Goal: Find specific page/section: Find specific page/section

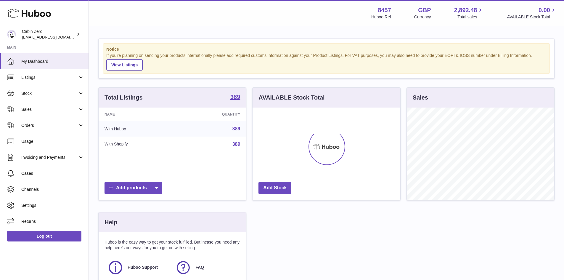
scroll to position [92, 148]
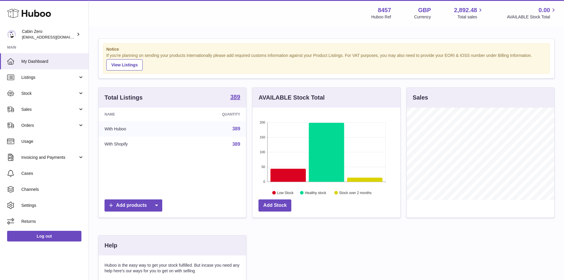
click at [238, 129] on link "389" at bounding box center [237, 128] width 8 height 5
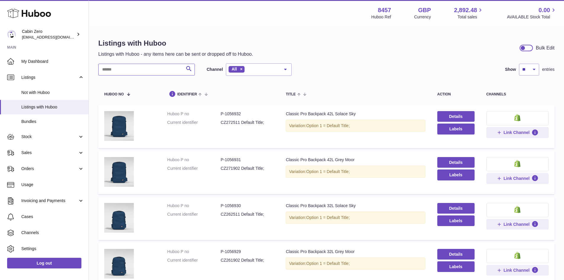
click at [130, 70] on input "text" at bounding box center [146, 70] width 97 height 12
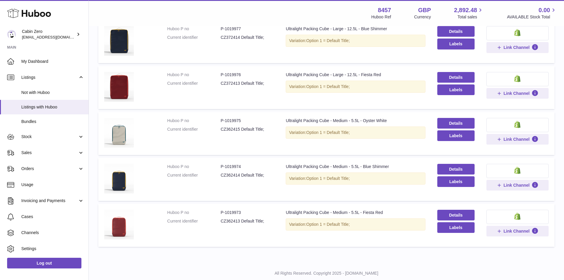
scroll to position [147, 0]
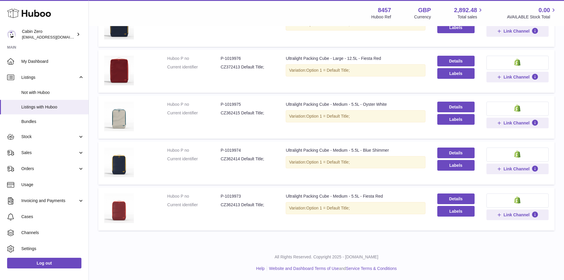
click at [233, 196] on dd "P-1019973" at bounding box center [247, 196] width 53 height 6
copy dd "1019973"
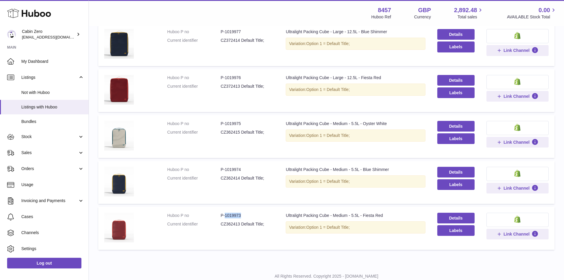
scroll to position [118, 0]
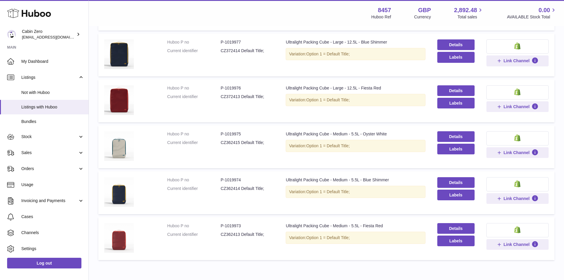
click at [232, 44] on dd "P-1019977" at bounding box center [247, 42] width 53 height 6
copy dd "1019977"
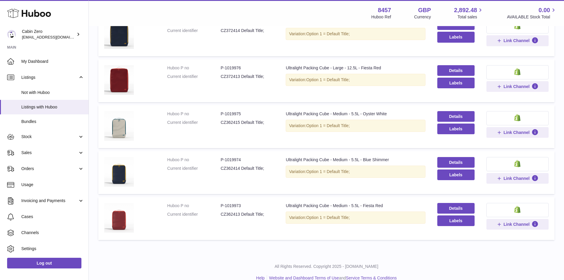
scroll to position [147, 0]
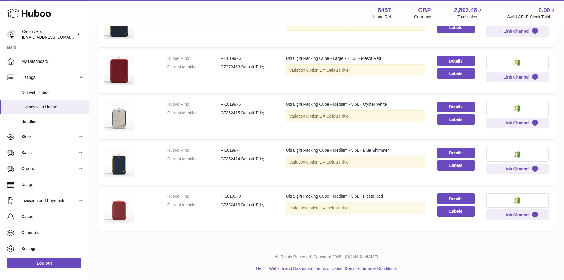
click at [233, 150] on dd "P-1019974" at bounding box center [247, 151] width 53 height 6
copy dd "1019974"
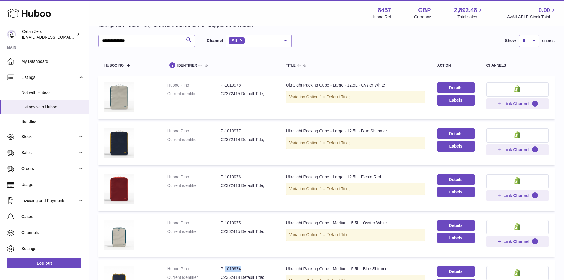
scroll to position [0, 0]
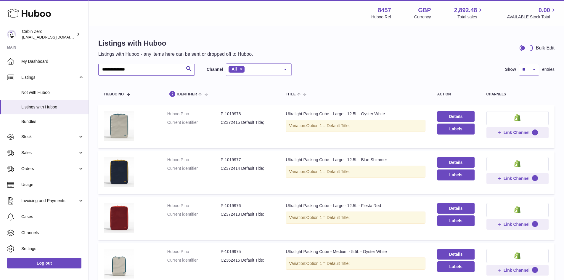
click at [120, 69] on input "**********" at bounding box center [146, 70] width 97 height 12
drag, startPoint x: 122, startPoint y: 69, endPoint x: 89, endPoint y: 68, distance: 33.2
click at [89, 68] on div "**********" at bounding box center [282, 213] width 564 height 427
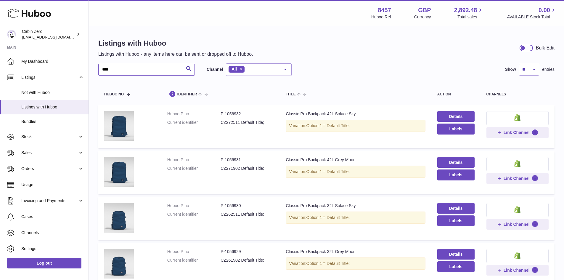
click at [114, 69] on input "****" at bounding box center [146, 70] width 97 height 12
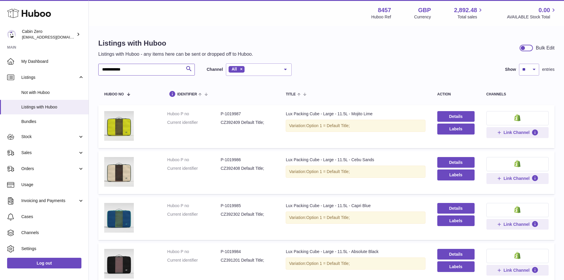
click at [100, 69] on input "**********" at bounding box center [146, 70] width 97 height 12
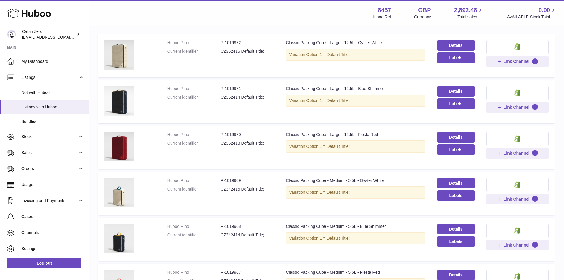
scroll to position [147, 0]
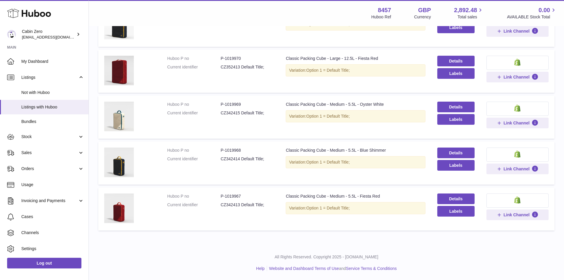
click at [233, 195] on dd "P-1019967" at bounding box center [247, 196] width 53 height 6
copy dd "1019967"
click at [231, 57] on dd "P-1019970" at bounding box center [247, 59] width 53 height 6
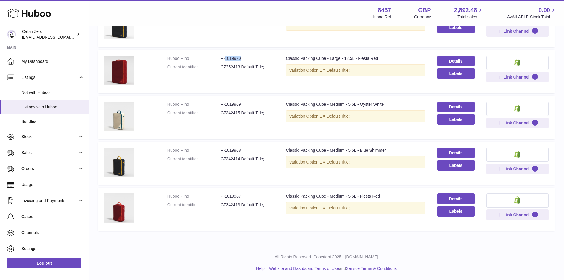
copy dd "1019970"
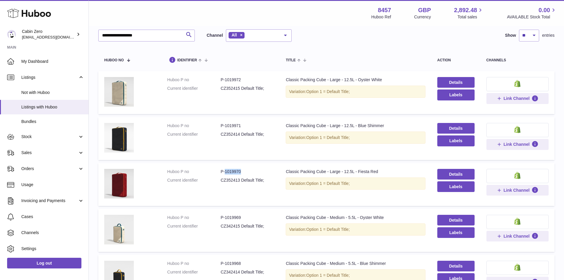
scroll to position [0, 0]
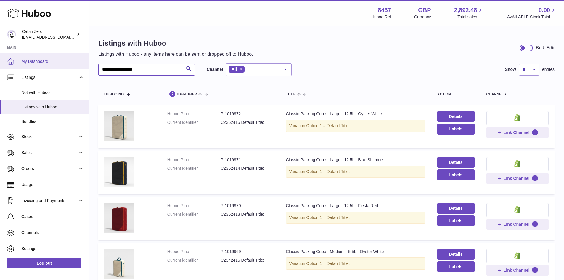
drag, startPoint x: 167, startPoint y: 71, endPoint x: 79, endPoint y: 66, distance: 88.1
click at [79, 66] on div "**********" at bounding box center [282, 213] width 564 height 427
click at [142, 70] on input "**********" at bounding box center [146, 70] width 97 height 12
drag, startPoint x: 152, startPoint y: 70, endPoint x: 119, endPoint y: 72, distance: 33.2
click at [119, 72] on input "**********" at bounding box center [146, 70] width 97 height 12
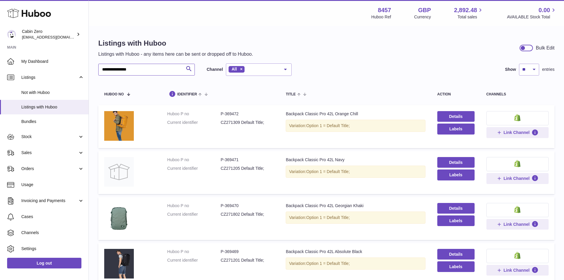
drag, startPoint x: 126, startPoint y: 69, endPoint x: 91, endPoint y: 75, distance: 35.1
click at [91, 75] on div "**********" at bounding box center [327, 164] width 476 height 274
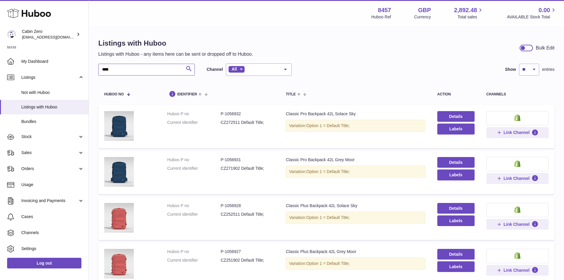
click at [116, 70] on input "***" at bounding box center [146, 70] width 97 height 12
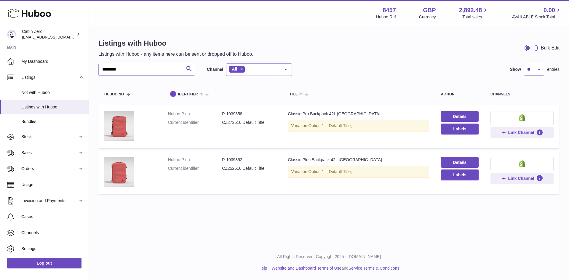
click at [236, 113] on dd "P-1039358" at bounding box center [249, 114] width 54 height 6
copy dd "1039358"
drag, startPoint x: 109, startPoint y: 70, endPoint x: 137, endPoint y: 72, distance: 27.3
click at [137, 72] on input "*********" at bounding box center [146, 70] width 97 height 12
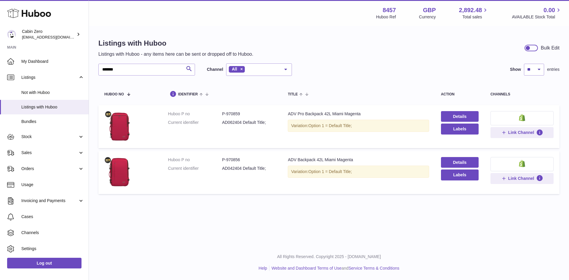
click at [235, 113] on dd "P-970859" at bounding box center [249, 114] width 54 height 6
copy dd "970859"
click at [232, 160] on dd "P-970856" at bounding box center [249, 160] width 54 height 6
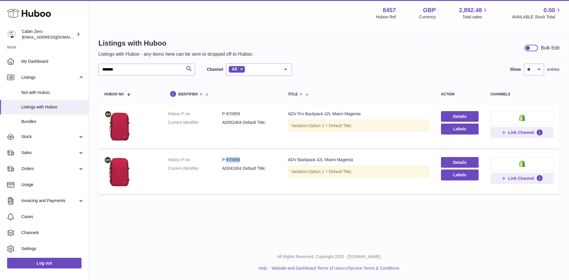
copy dd "970856"
drag, startPoint x: 106, startPoint y: 67, endPoint x: 95, endPoint y: 70, distance: 11.9
click at [95, 70] on div "Listings with Huboo Listings with Huboo - any items here can be sent or dropped…" at bounding box center [329, 118] width 480 height 182
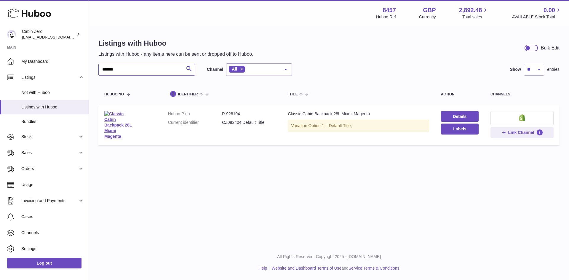
click at [125, 73] on input "*******" at bounding box center [146, 70] width 97 height 12
click at [235, 112] on dd "P-1020310" at bounding box center [249, 114] width 54 height 6
copy dd "1020310"
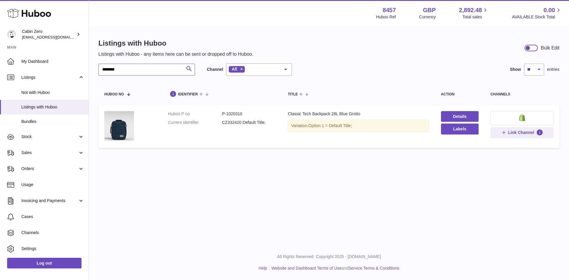
drag, startPoint x: 122, startPoint y: 71, endPoint x: 95, endPoint y: 69, distance: 27.3
click at [95, 69] on div "Listings with Huboo Listings with Huboo - any items here can be sent or dropped…" at bounding box center [329, 95] width 480 height 136
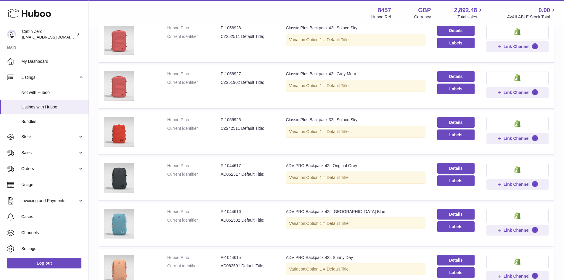
scroll to position [346, 0]
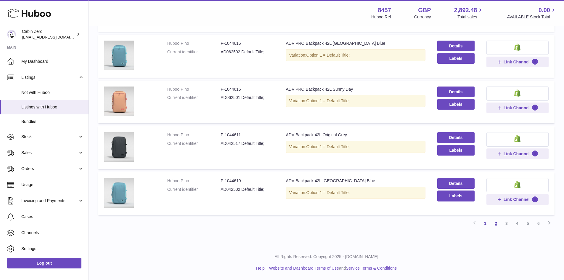
click at [496, 224] on link "2" at bounding box center [496, 223] width 11 height 11
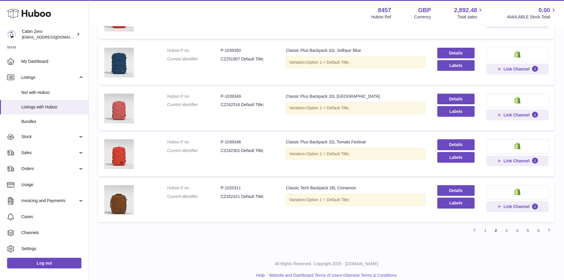
scroll to position [346, 0]
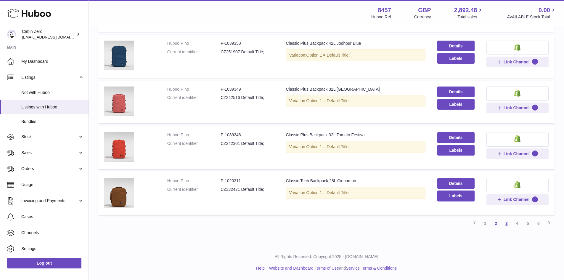
click at [508, 224] on link "3" at bounding box center [507, 223] width 11 height 11
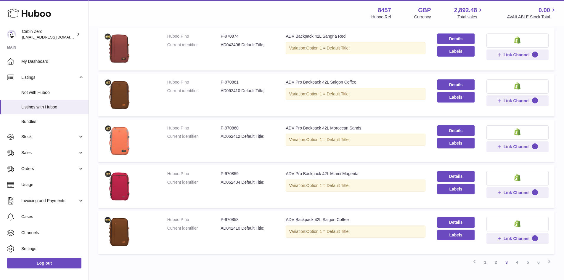
scroll to position [346, 0]
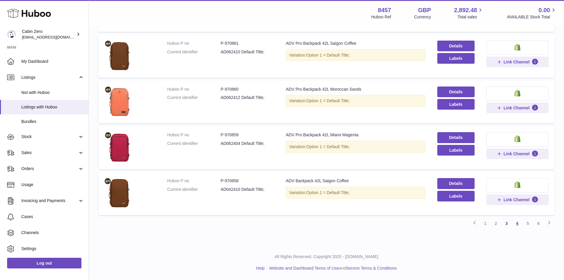
click at [518, 223] on link "4" at bounding box center [517, 223] width 11 height 11
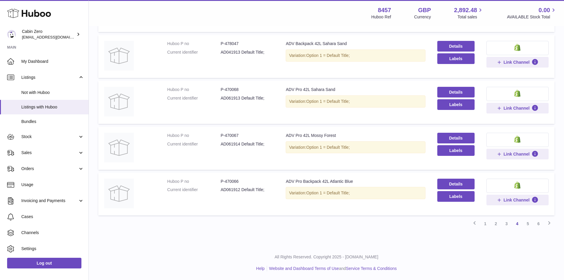
scroll to position [346, 0]
click at [529, 225] on link "5" at bounding box center [528, 223] width 11 height 11
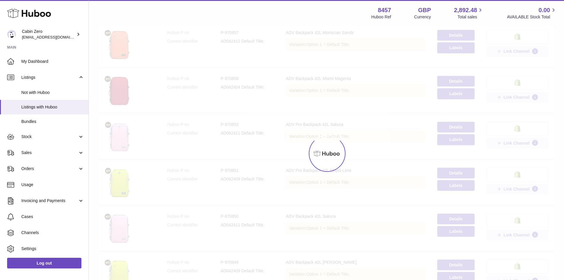
scroll to position [27, 0]
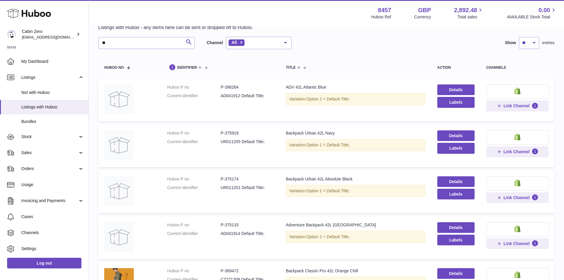
click at [233, 179] on dd "P-375174" at bounding box center [247, 179] width 53 height 6
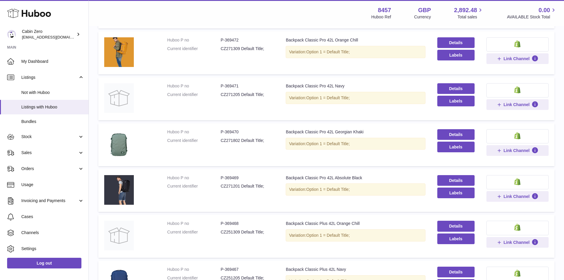
scroll to position [264, 0]
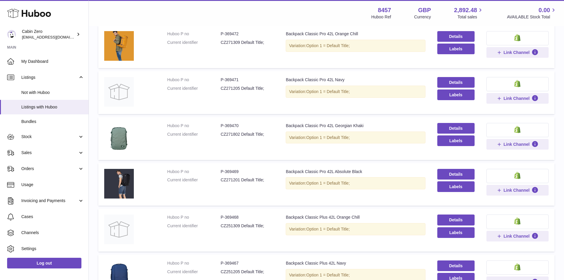
click at [236, 172] on dd "P-369469" at bounding box center [247, 172] width 53 height 6
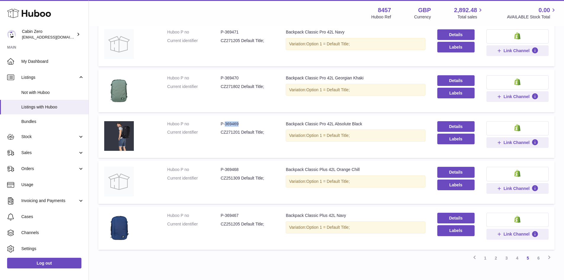
scroll to position [323, 0]
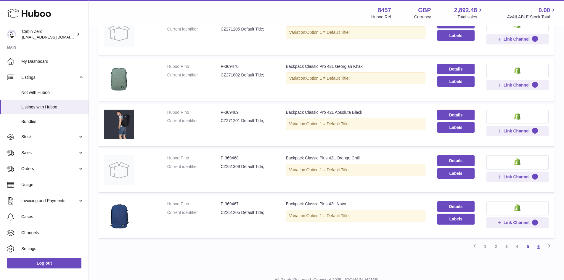
click at [540, 247] on link "6" at bounding box center [539, 246] width 11 height 11
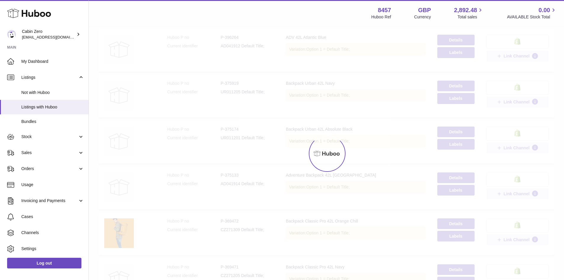
scroll to position [27, 0]
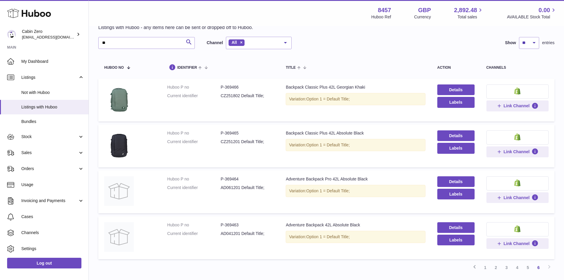
click at [235, 133] on dd "P-369465" at bounding box center [247, 133] width 53 height 6
click at [234, 179] on dd "P-369464" at bounding box center [247, 179] width 53 height 6
drag, startPoint x: 234, startPoint y: 179, endPoint x: 323, endPoint y: 86, distance: 129.1
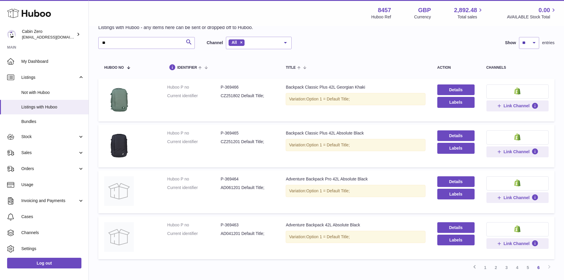
click at [323, 86] on div "Backpack Classic Plus 42L Georgian Khaki" at bounding box center [356, 87] width 140 height 6
drag, startPoint x: 323, startPoint y: 86, endPoint x: 337, endPoint y: 86, distance: 14.8
click at [337, 86] on div "Backpack Classic Plus 42L Georgian Khaki" at bounding box center [356, 87] width 140 height 6
drag, startPoint x: 337, startPoint y: 87, endPoint x: 263, endPoint y: 182, distance: 120.5
click at [263, 182] on dd "P-369464" at bounding box center [247, 179] width 53 height 6
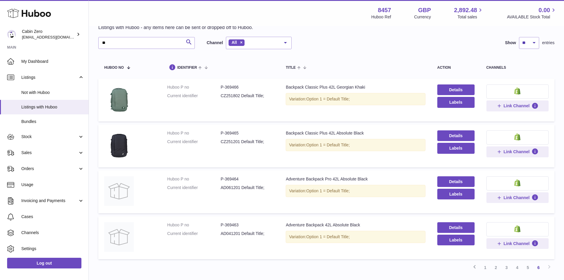
click at [228, 178] on dd "P-369464" at bounding box center [247, 179] width 53 height 6
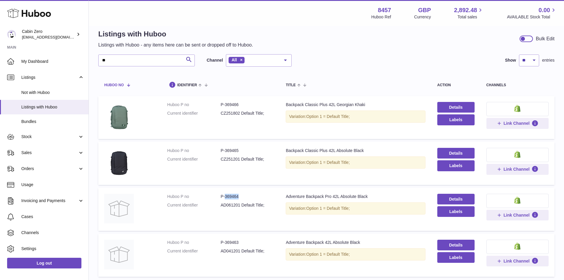
scroll to position [0, 0]
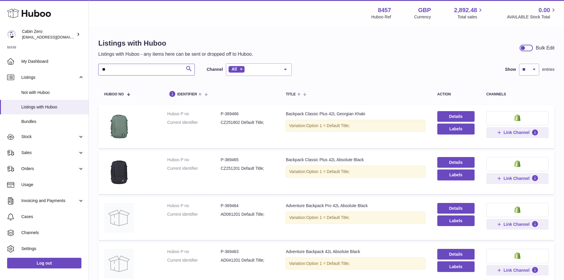
drag, startPoint x: 111, startPoint y: 69, endPoint x: 102, endPoint y: 71, distance: 10.1
click at [102, 71] on input "**" at bounding box center [146, 70] width 97 height 12
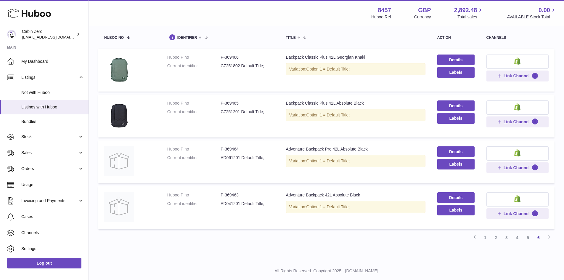
scroll to position [59, 0]
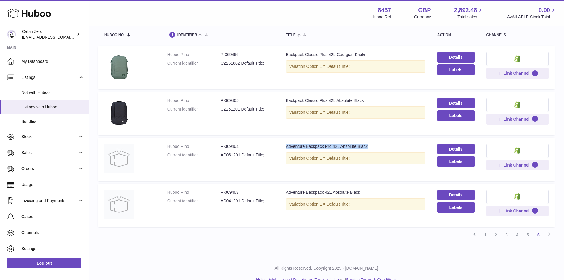
drag, startPoint x: 285, startPoint y: 146, endPoint x: 379, endPoint y: 147, distance: 93.9
click at [379, 147] on div "Adventure Backpack Pro 42L Absolute Black" at bounding box center [356, 147] width 140 height 6
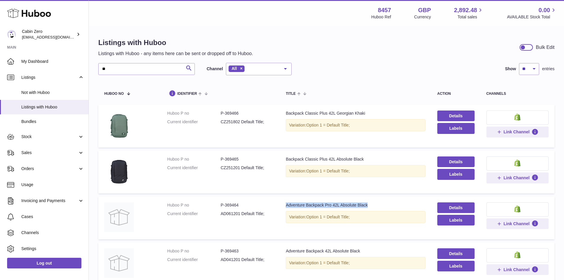
scroll to position [0, 0]
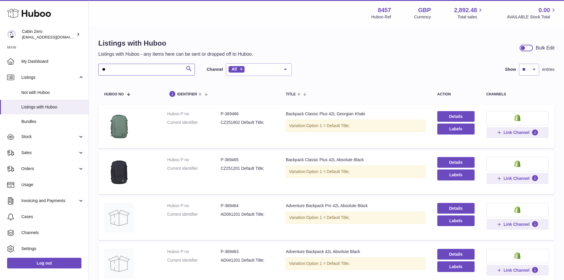
drag, startPoint x: 126, startPoint y: 71, endPoint x: 97, endPoint y: 70, distance: 29.3
click at [97, 70] on div "Listings with Huboo Listings with Huboo - any items here can be sent or dropped…" at bounding box center [327, 171] width 476 height 289
paste input "**********"
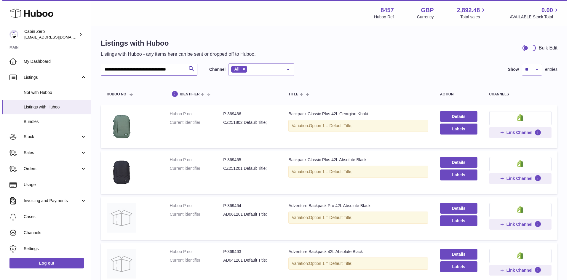
scroll to position [0, 9]
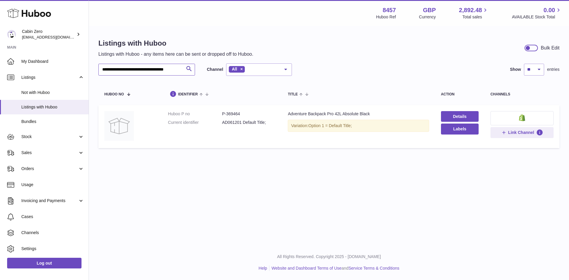
click at [147, 69] on input "**********" at bounding box center [146, 70] width 97 height 12
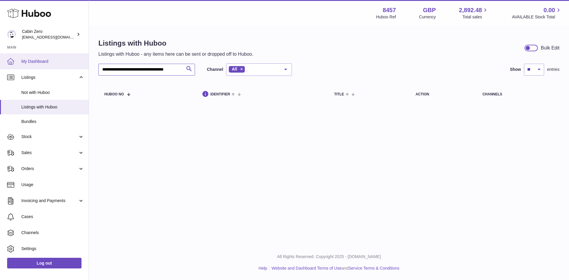
drag, startPoint x: 148, startPoint y: 68, endPoint x: 71, endPoint y: 67, distance: 77.4
click at [71, 67] on div "**********" at bounding box center [284, 140] width 569 height 280
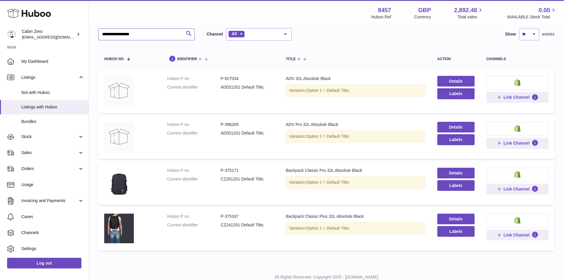
scroll to position [56, 0]
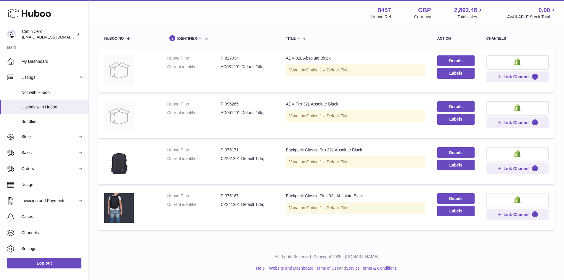
type input "**********"
click at [232, 105] on dd "P-396265" at bounding box center [247, 104] width 53 height 6
